Goal: Task Accomplishment & Management: Use online tool/utility

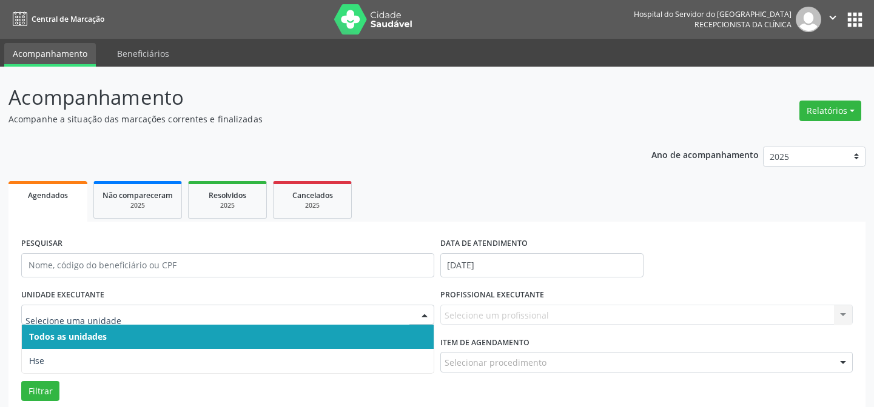
scroll to position [165, 0]
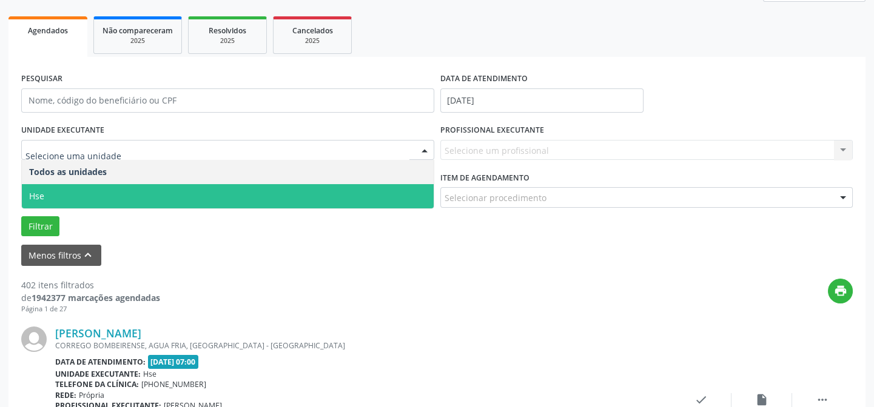
click at [75, 196] on span "Hse" at bounding box center [228, 196] width 412 height 24
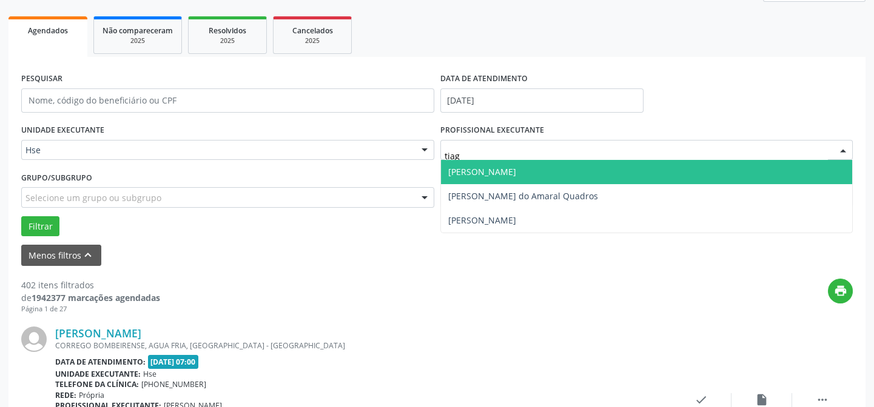
type input "tiago"
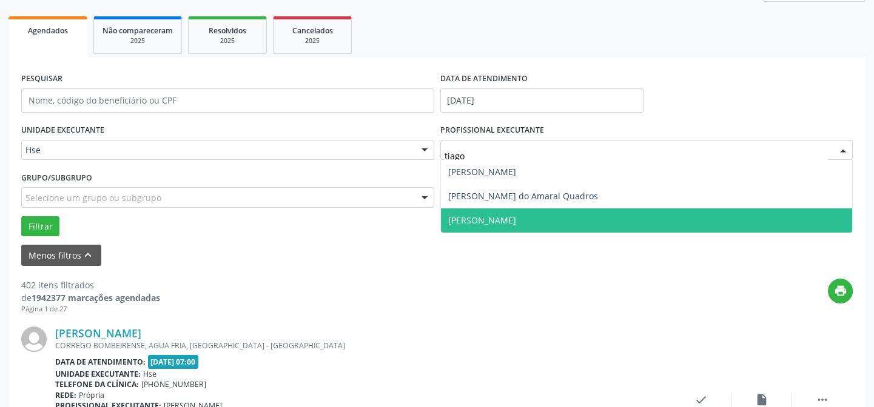
click at [516, 224] on span "[PERSON_NAME]" at bounding box center [482, 221] width 68 height 12
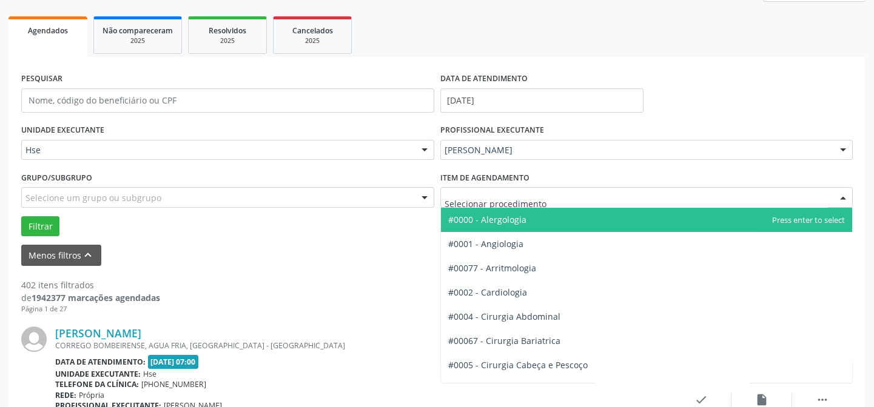
click at [499, 189] on div at bounding box center [646, 197] width 413 height 21
type input "cirur"
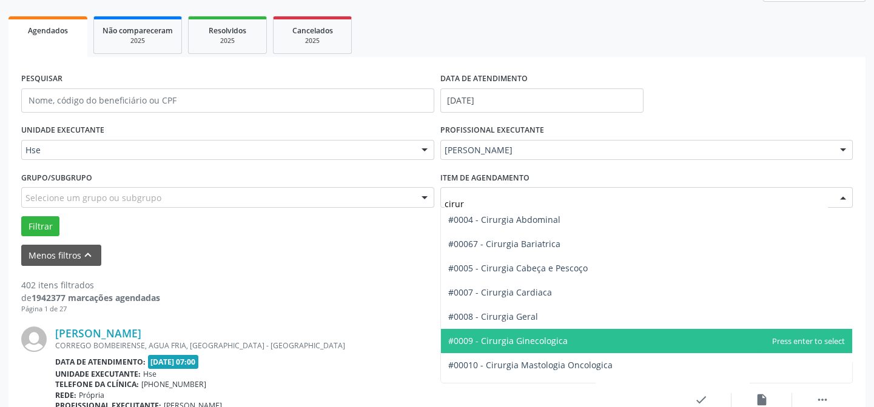
scroll to position [55, 0]
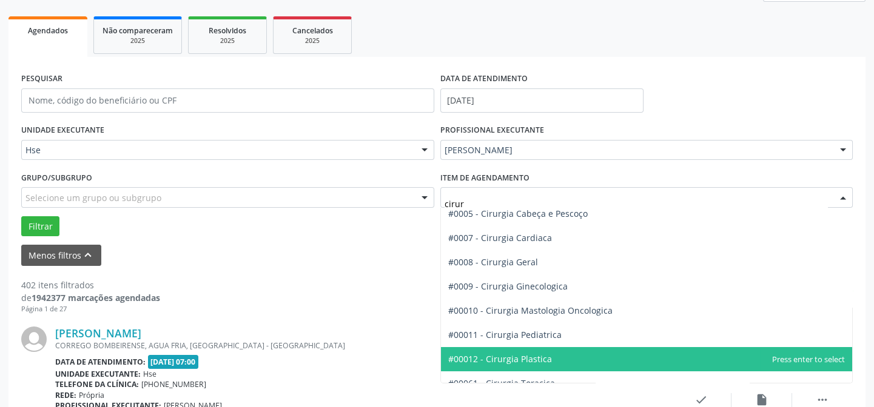
click at [504, 360] on span "#00012 - Cirurgia Plastica" at bounding box center [500, 359] width 104 height 12
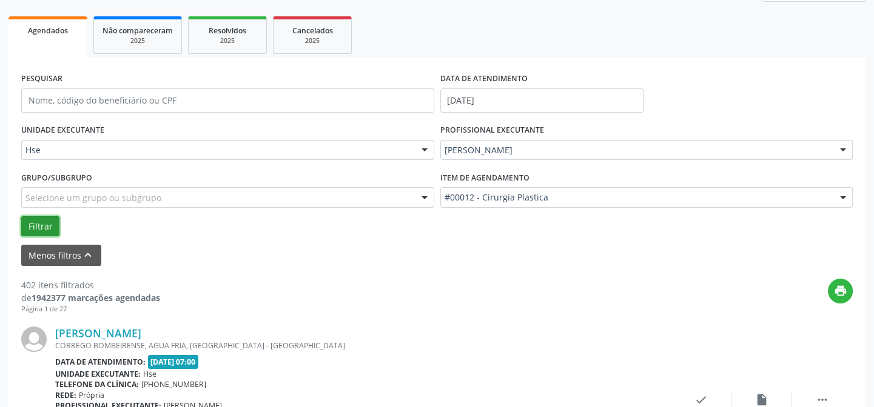
click at [30, 230] on button "Filtrar" at bounding box center [40, 226] width 38 height 21
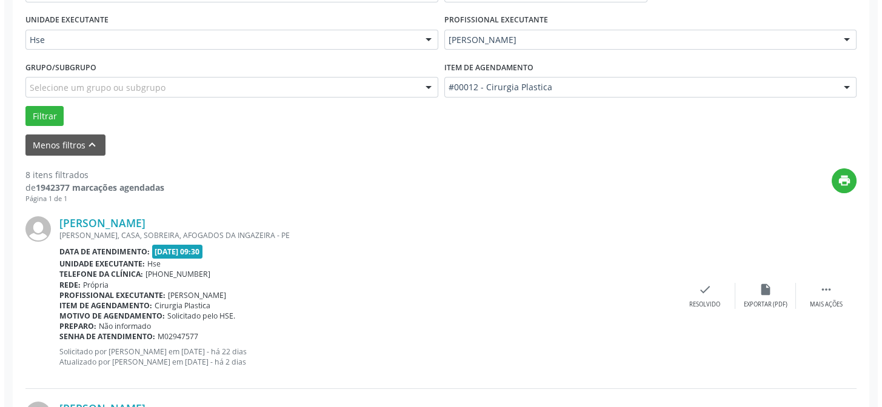
scroll to position [330, 0]
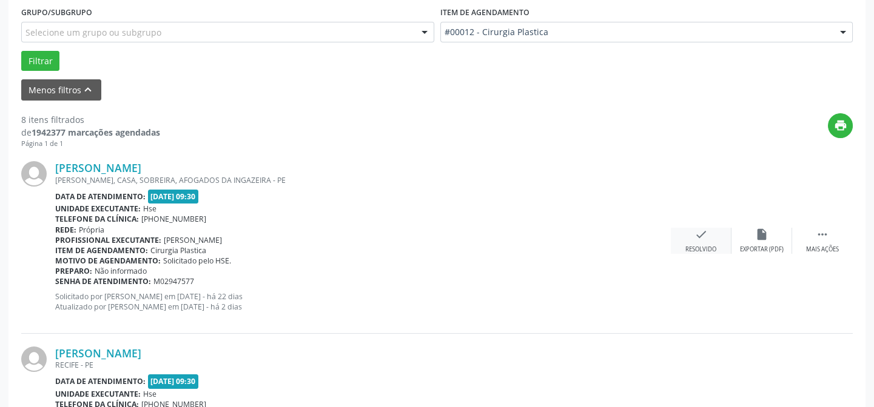
click at [704, 249] on div "Resolvido" at bounding box center [700, 250] width 31 height 8
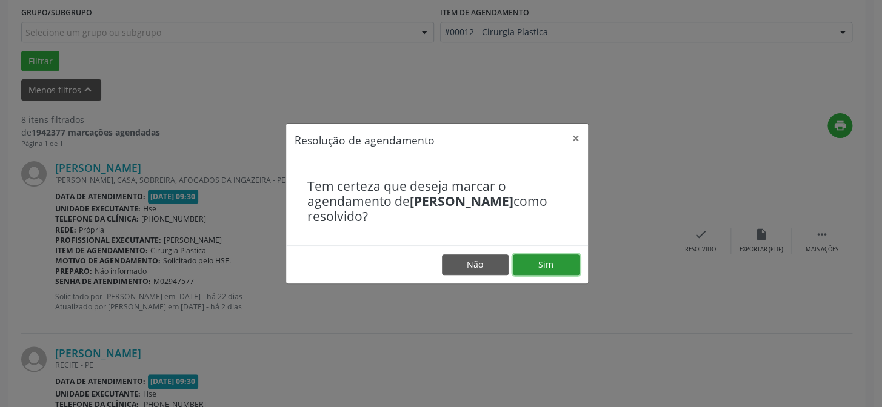
click at [536, 269] on button "Sim" at bounding box center [546, 265] width 67 height 21
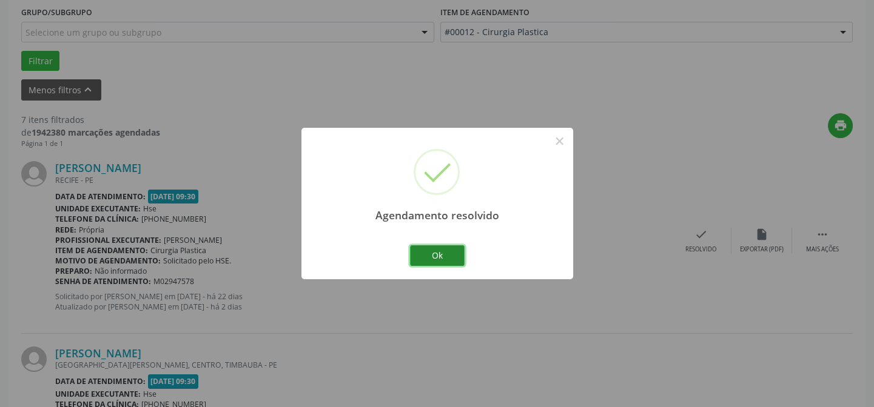
click at [444, 251] on button "Ok" at bounding box center [437, 256] width 55 height 21
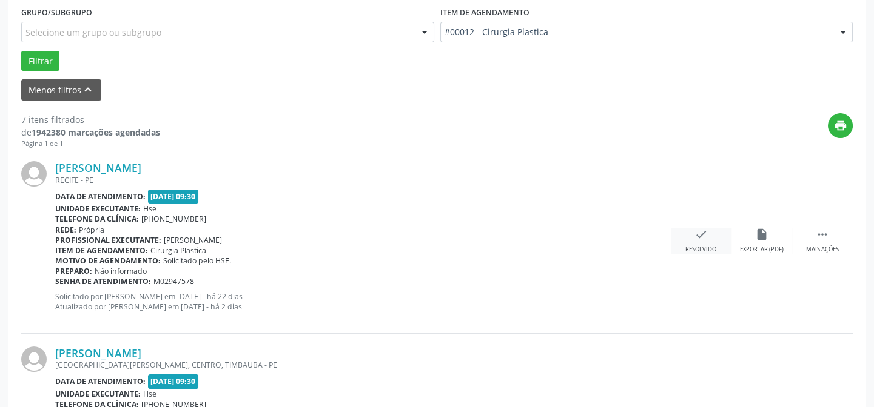
click at [701, 229] on icon "check" at bounding box center [700, 234] width 13 height 13
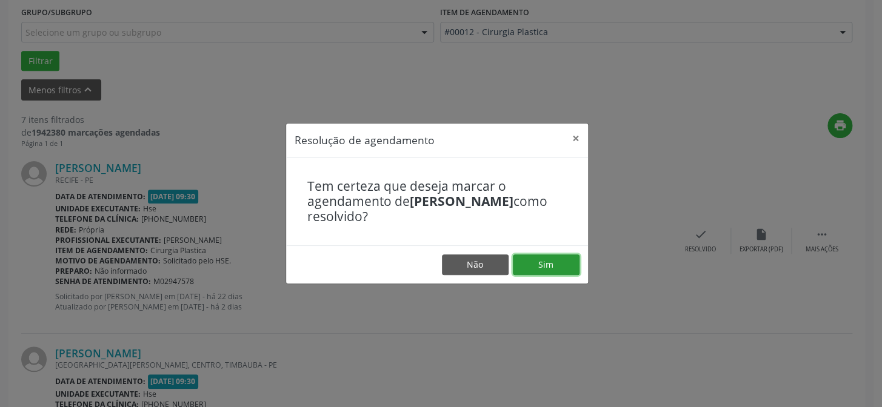
click at [550, 266] on button "Sim" at bounding box center [546, 265] width 67 height 21
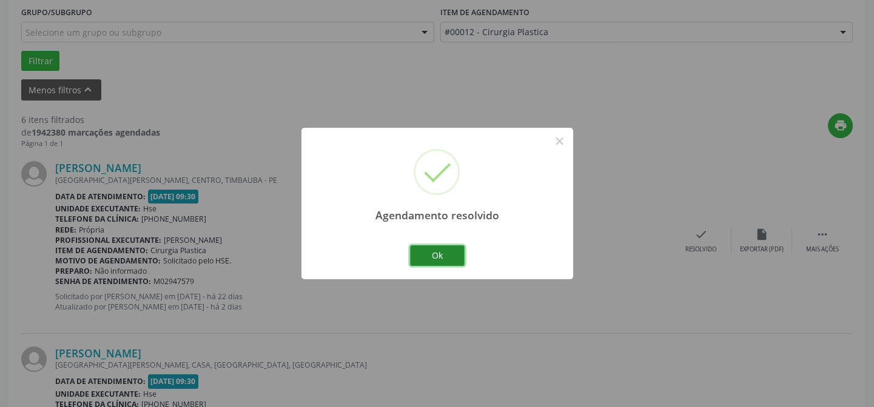
click at [443, 259] on button "Ok" at bounding box center [437, 256] width 55 height 21
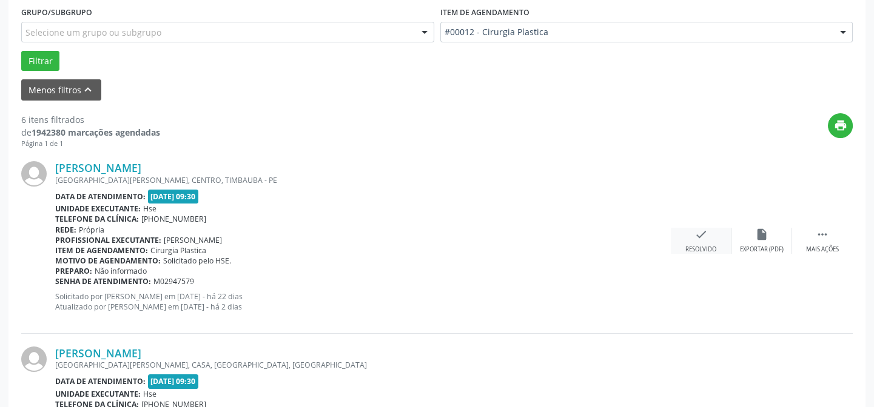
click at [700, 243] on div "check Resolvido" at bounding box center [701, 241] width 61 height 26
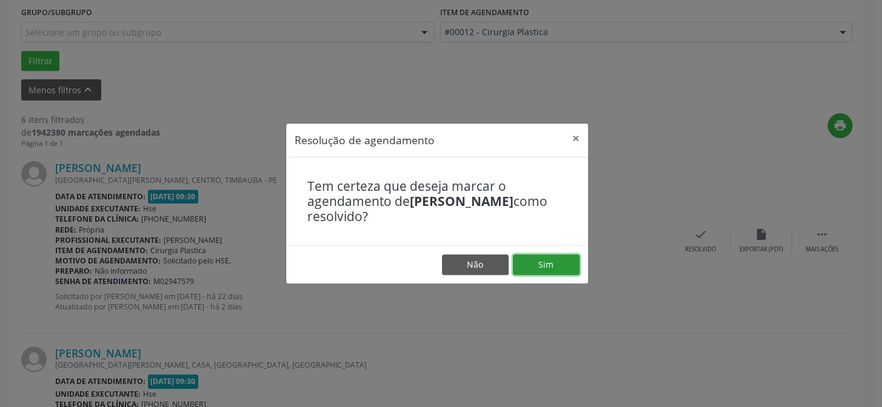
click at [533, 256] on button "Sim" at bounding box center [546, 265] width 67 height 21
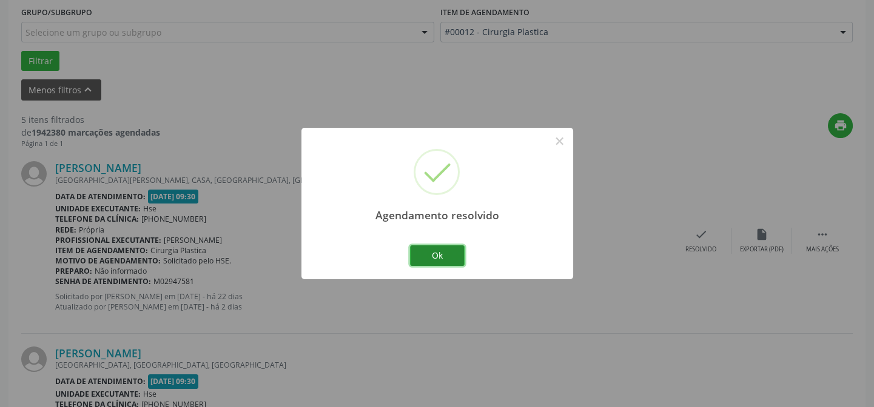
click at [437, 252] on button "Ok" at bounding box center [437, 256] width 55 height 21
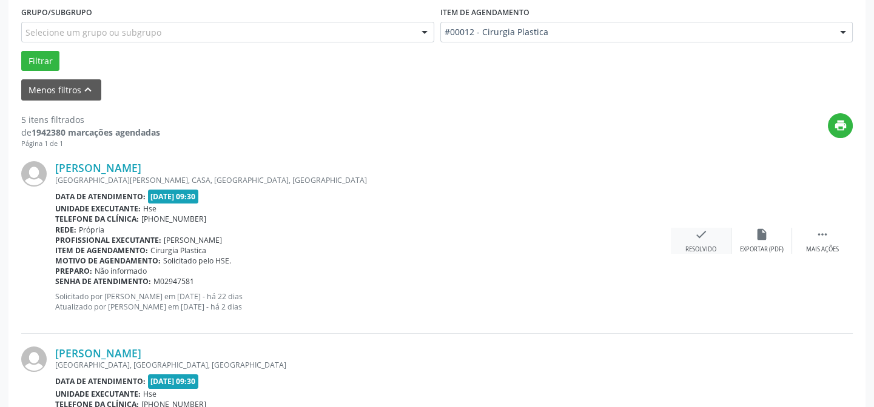
click at [706, 243] on div "check Resolvido" at bounding box center [701, 241] width 61 height 26
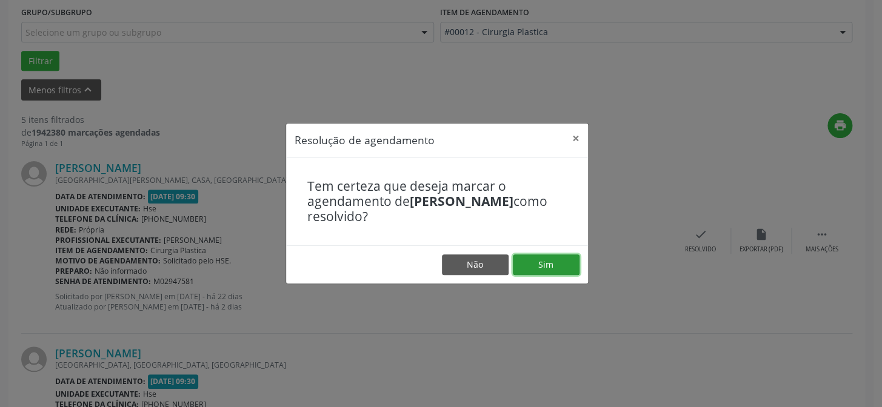
click at [548, 267] on button "Sim" at bounding box center [546, 265] width 67 height 21
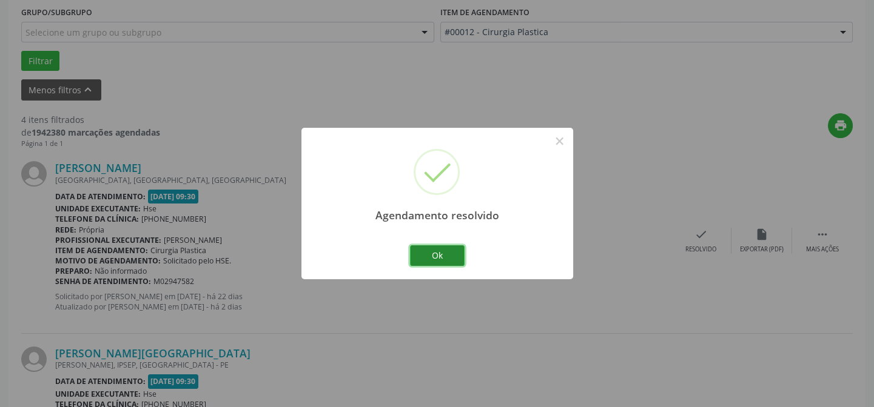
click at [426, 246] on button "Ok" at bounding box center [437, 256] width 55 height 21
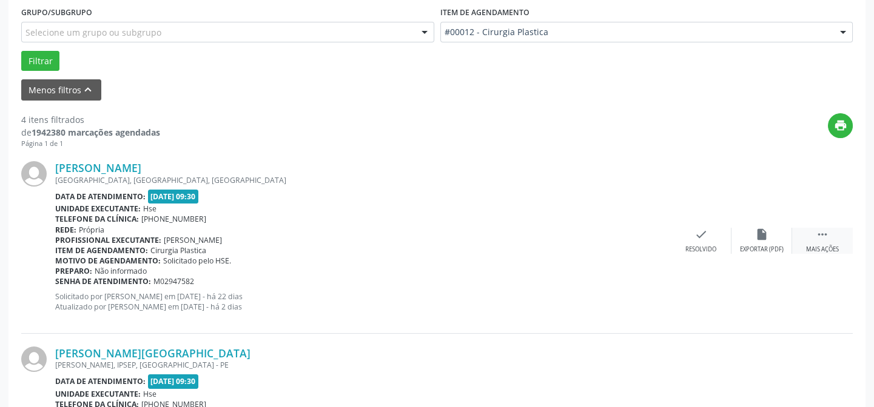
click at [826, 238] on icon "" at bounding box center [821, 234] width 13 height 13
click at [763, 250] on div "Não compareceu" at bounding box center [761, 250] width 52 height 8
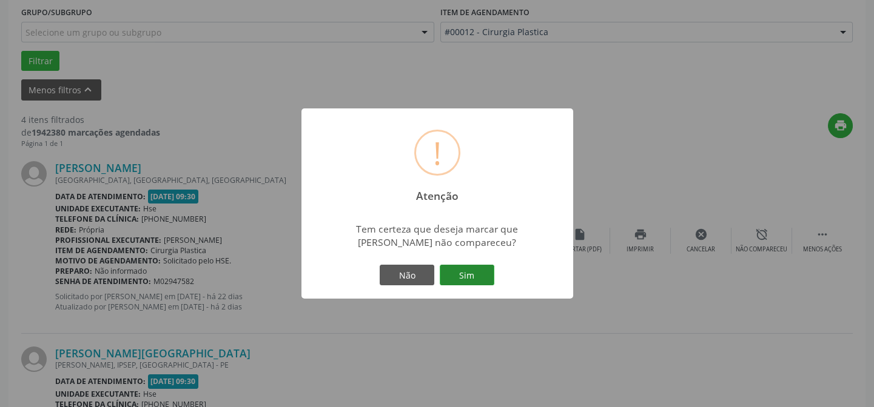
click at [463, 265] on button "Sim" at bounding box center [467, 275] width 55 height 21
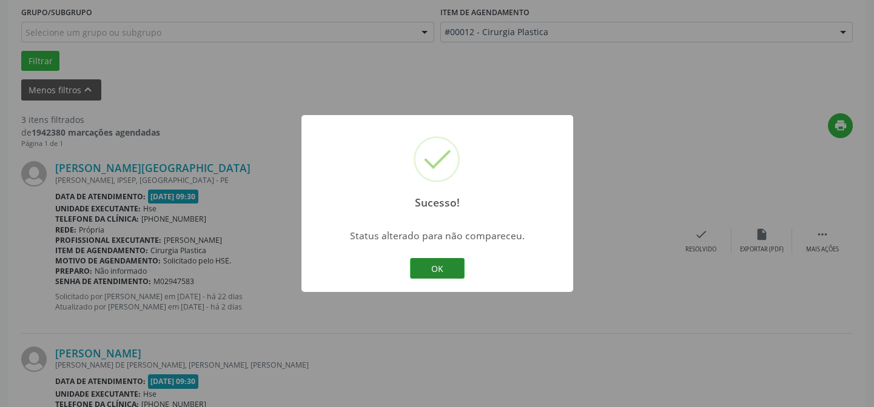
click at [429, 270] on button "OK" at bounding box center [437, 268] width 55 height 21
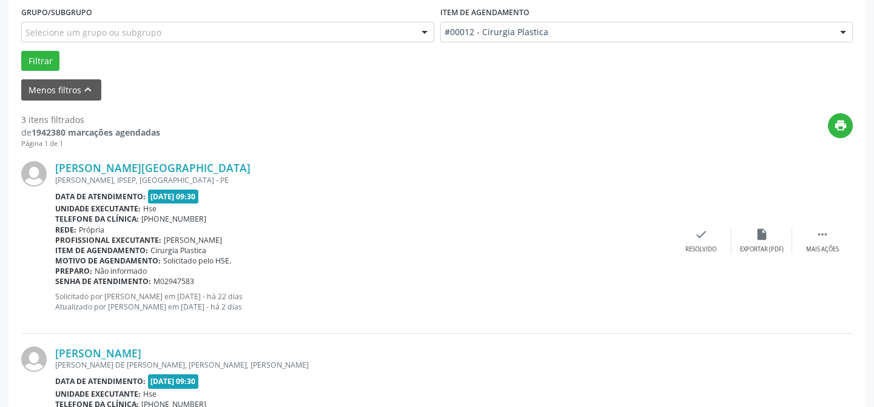
click at [715, 225] on div "[PERSON_NAME][GEOGRAPHIC_DATA] [PERSON_NAME], IPSEP, [GEOGRAPHIC_DATA] - PE Dat…" at bounding box center [436, 241] width 831 height 185
click at [705, 233] on icon "check" at bounding box center [700, 234] width 13 height 13
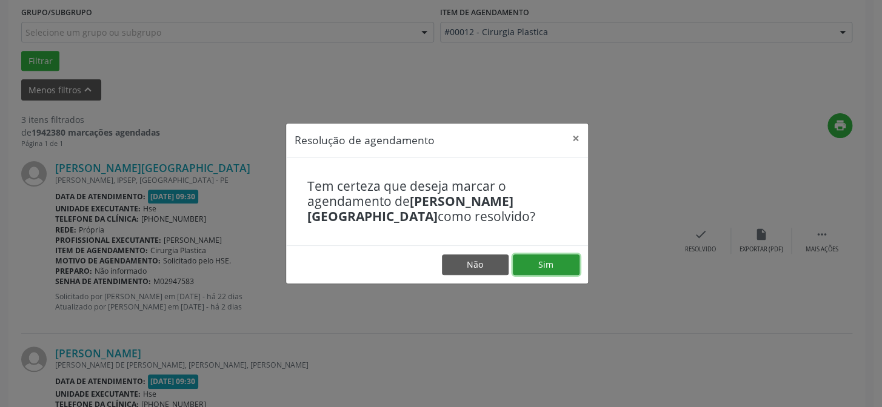
click at [545, 256] on button "Sim" at bounding box center [546, 265] width 67 height 21
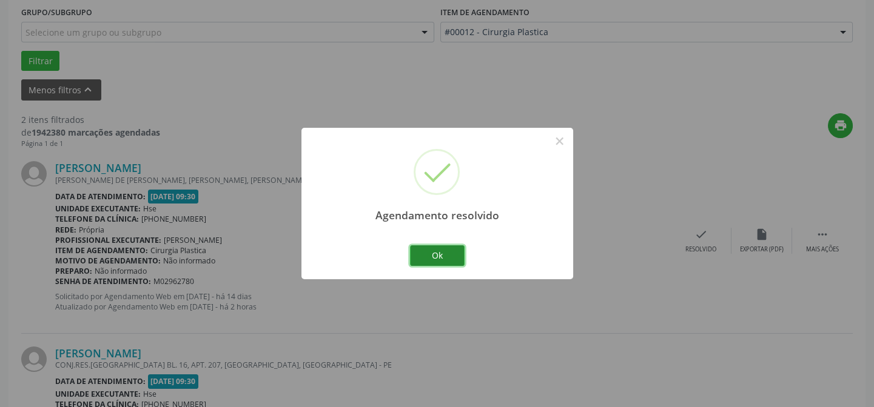
click at [451, 258] on button "Ok" at bounding box center [437, 256] width 55 height 21
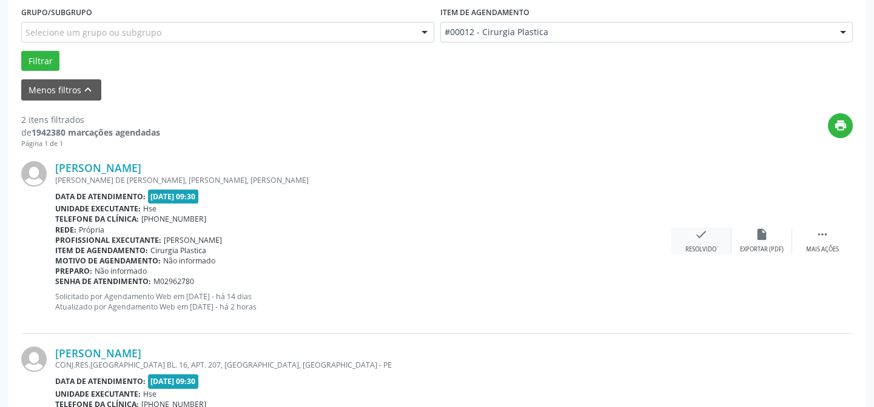
click at [706, 241] on div "check Resolvido" at bounding box center [701, 241] width 61 height 26
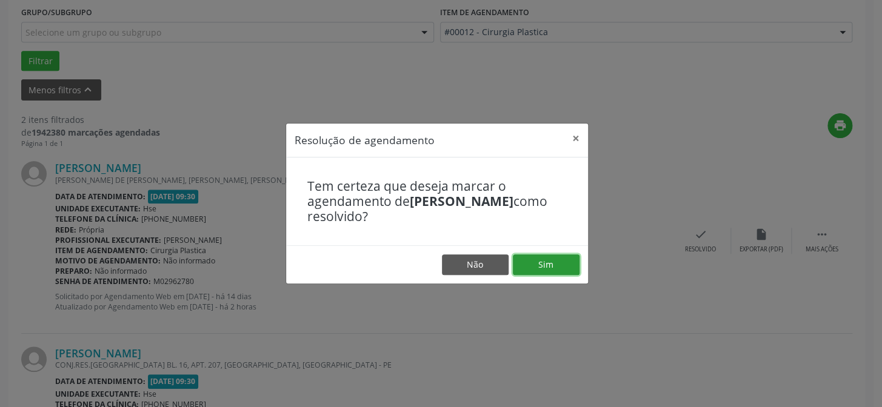
click at [552, 260] on button "Sim" at bounding box center [546, 265] width 67 height 21
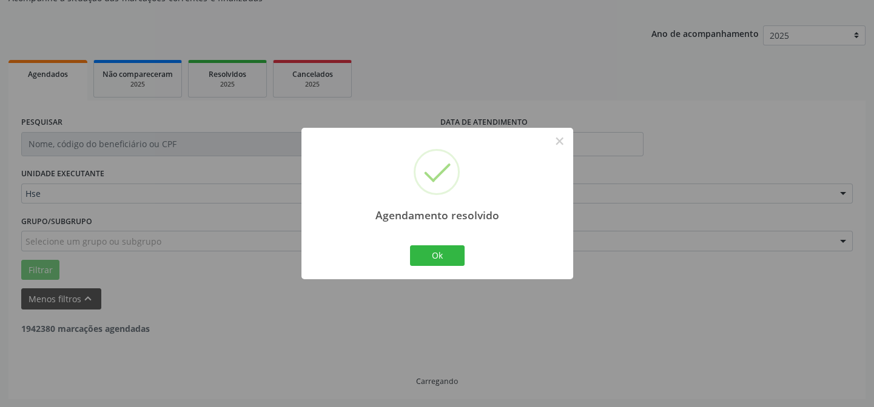
scroll to position [277, 0]
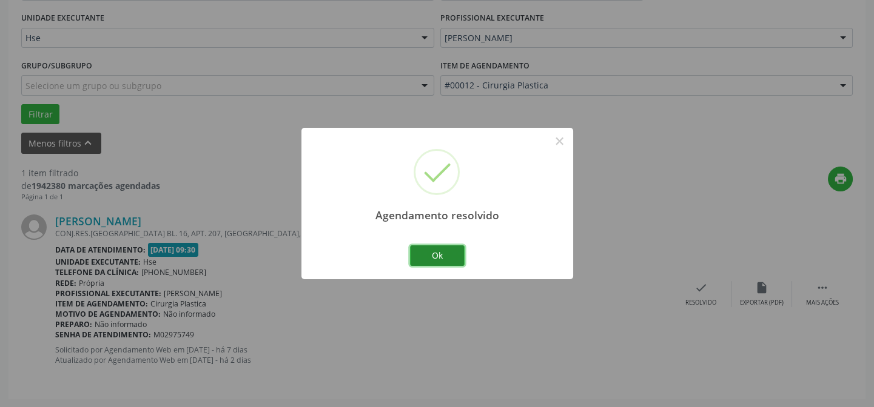
click at [437, 256] on button "Ok" at bounding box center [437, 256] width 55 height 21
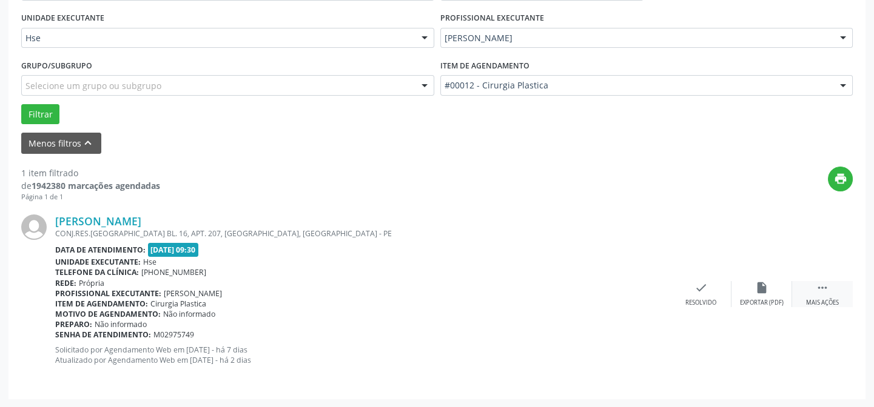
click at [818, 291] on icon "" at bounding box center [821, 287] width 13 height 13
click at [775, 295] on div "alarm_off Não compareceu" at bounding box center [761, 294] width 61 height 26
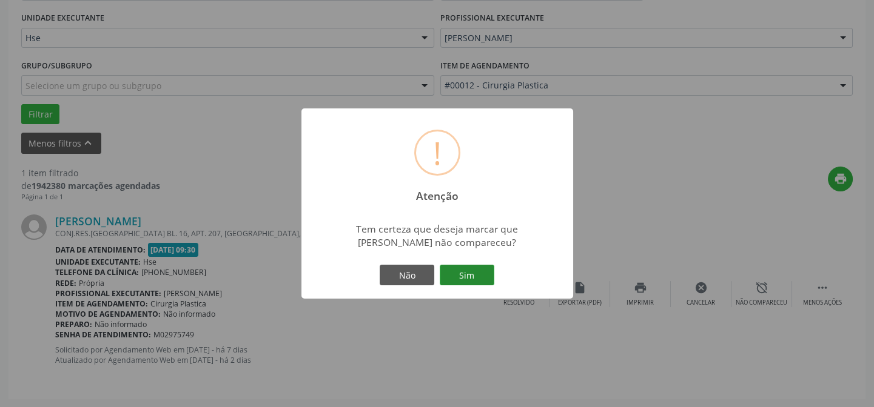
click at [463, 272] on button "Sim" at bounding box center [467, 275] width 55 height 21
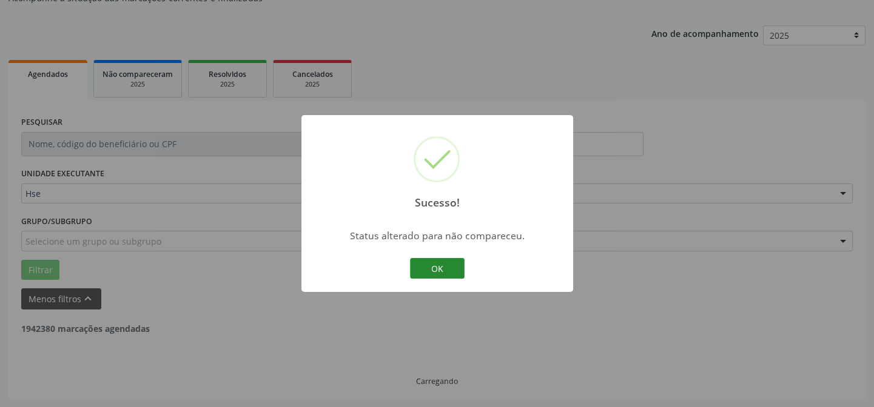
scroll to position [82, 0]
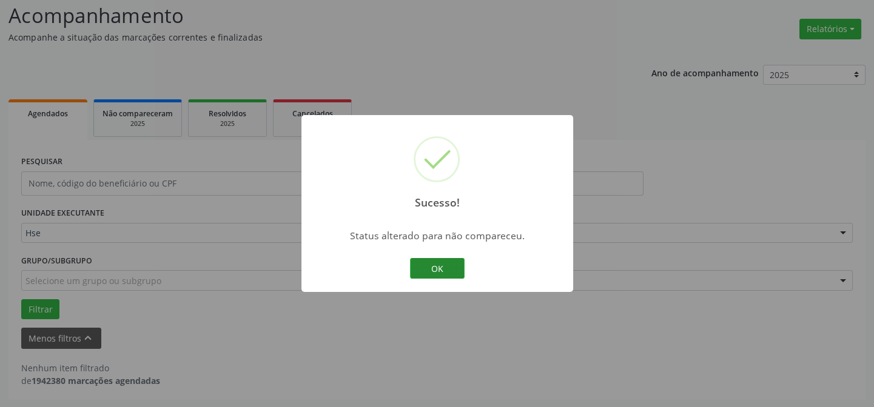
click at [440, 261] on button "OK" at bounding box center [437, 268] width 55 height 21
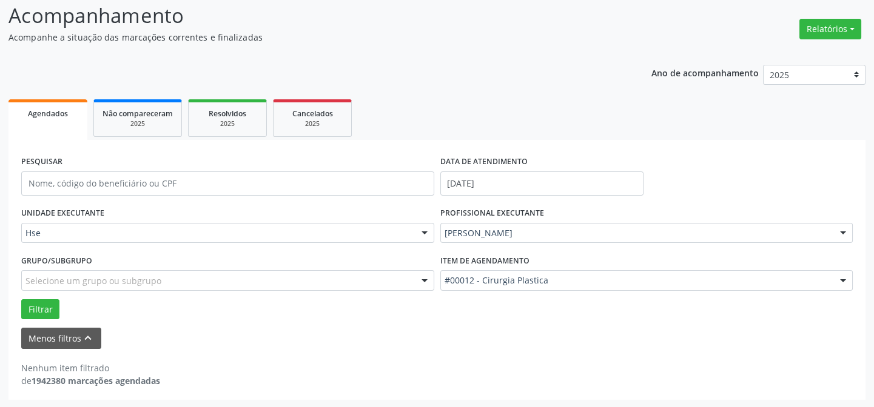
drag, startPoint x: 0, startPoint y: 370, endPoint x: 0, endPoint y: 316, distance: 54.6
